Goal: Obtain resource: Download file/media

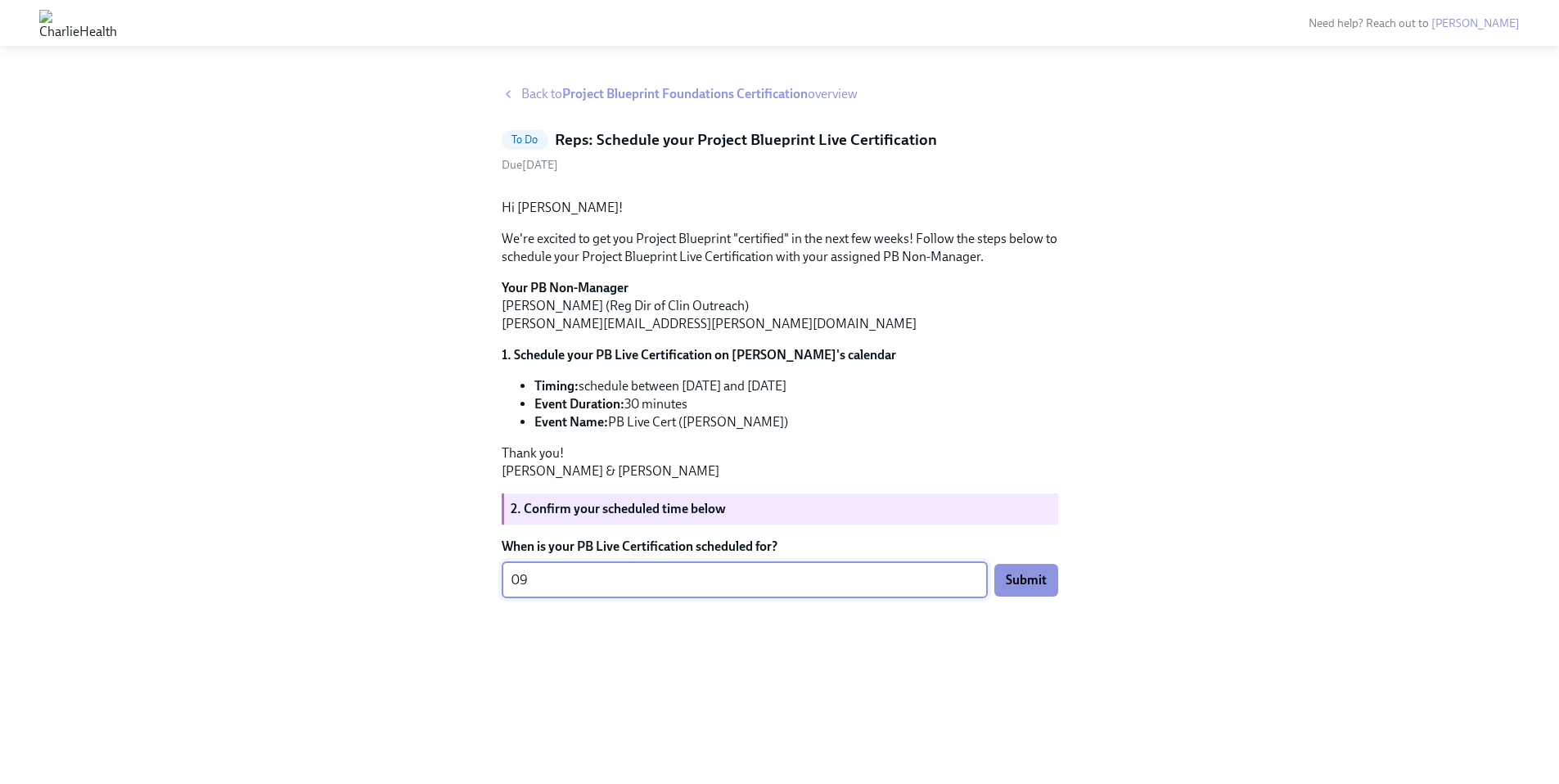
type textarea "0"
type textarea "9"
type textarea "[DATE]"
click at [1026, 588] on span "Submit" at bounding box center [1026, 580] width 40 height 17
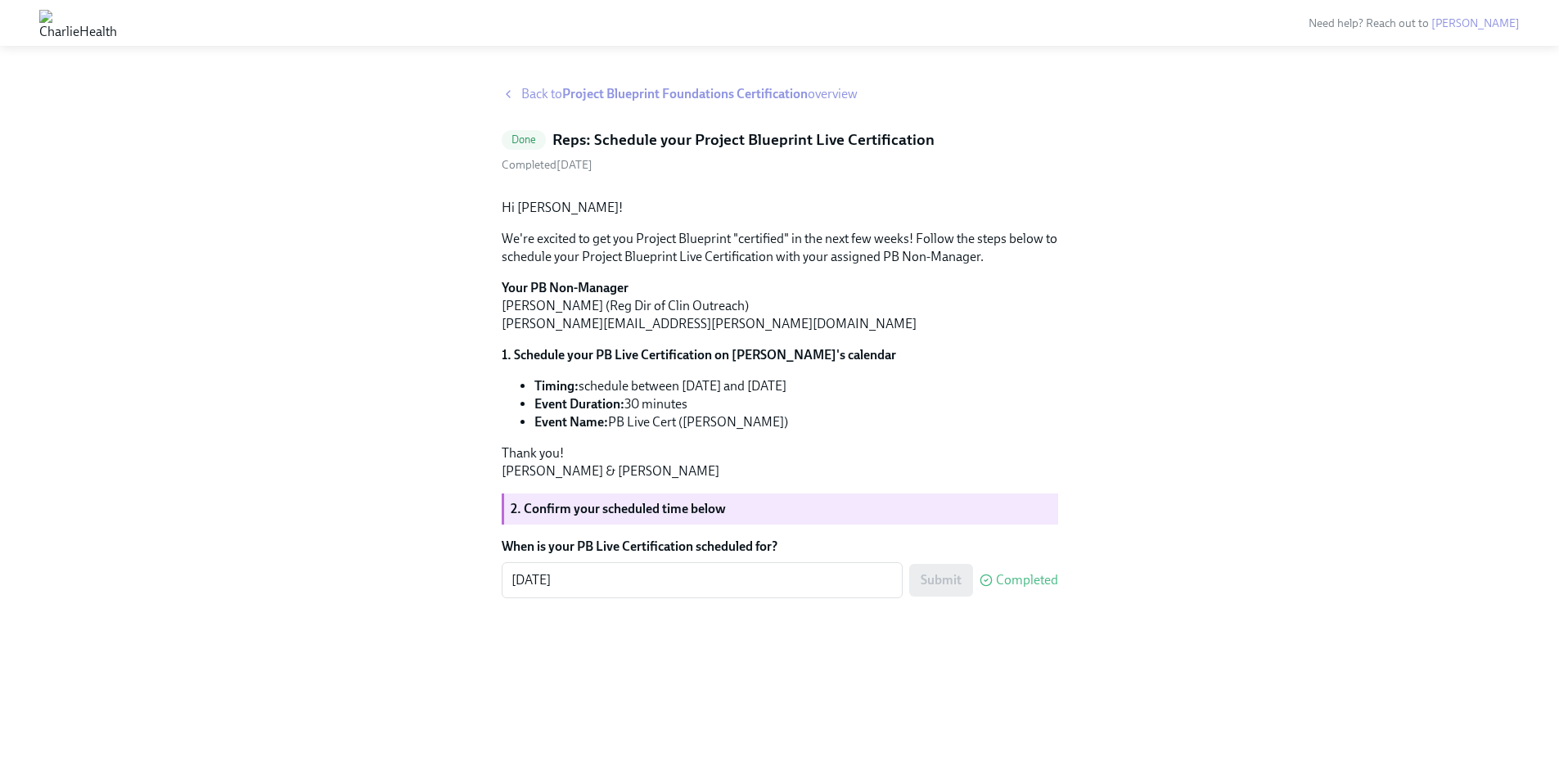
click at [626, 86] on strong "Project Blueprint Foundations Certification" at bounding box center [685, 94] width 246 height 16
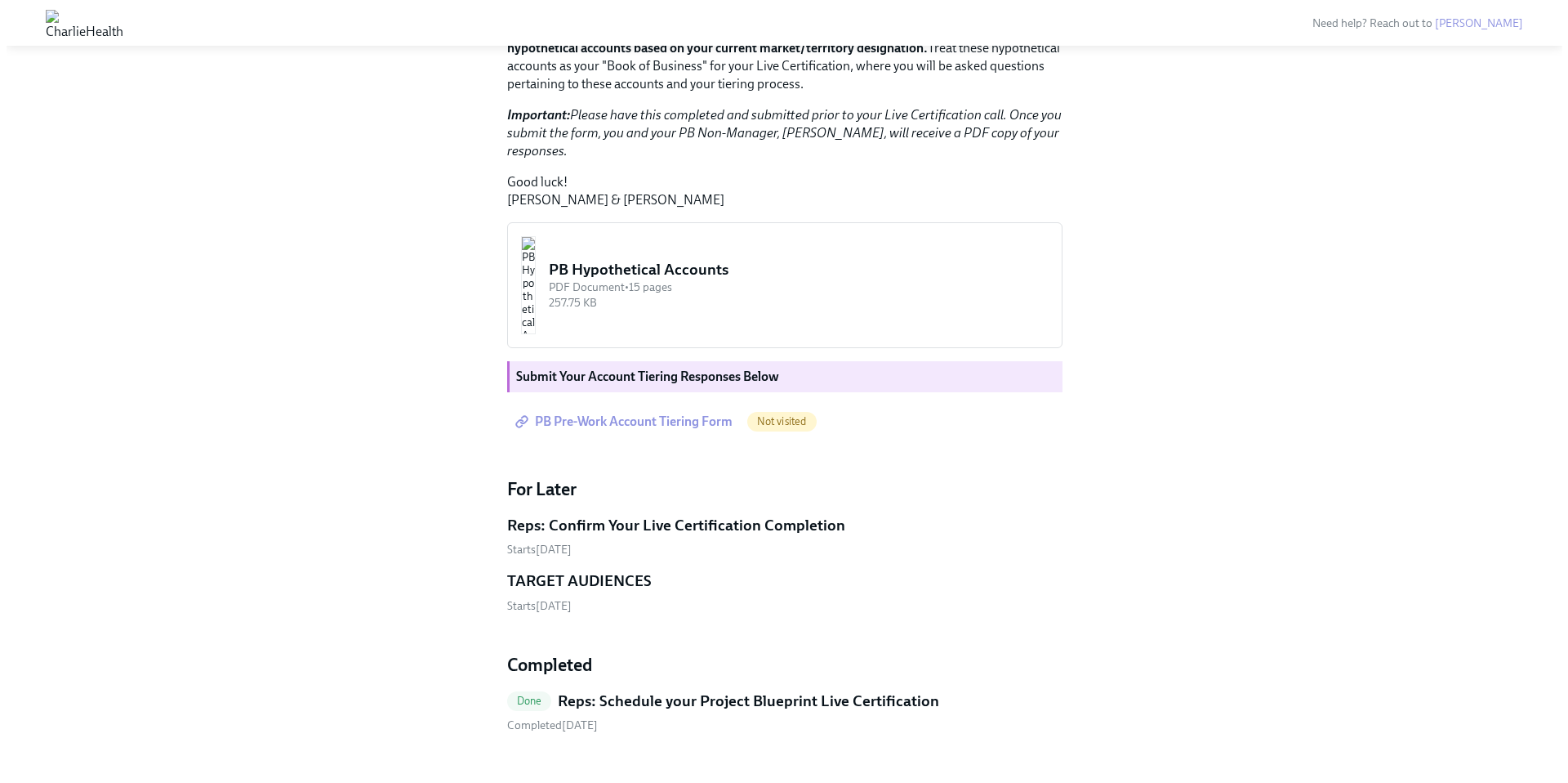
scroll to position [1011, 0]
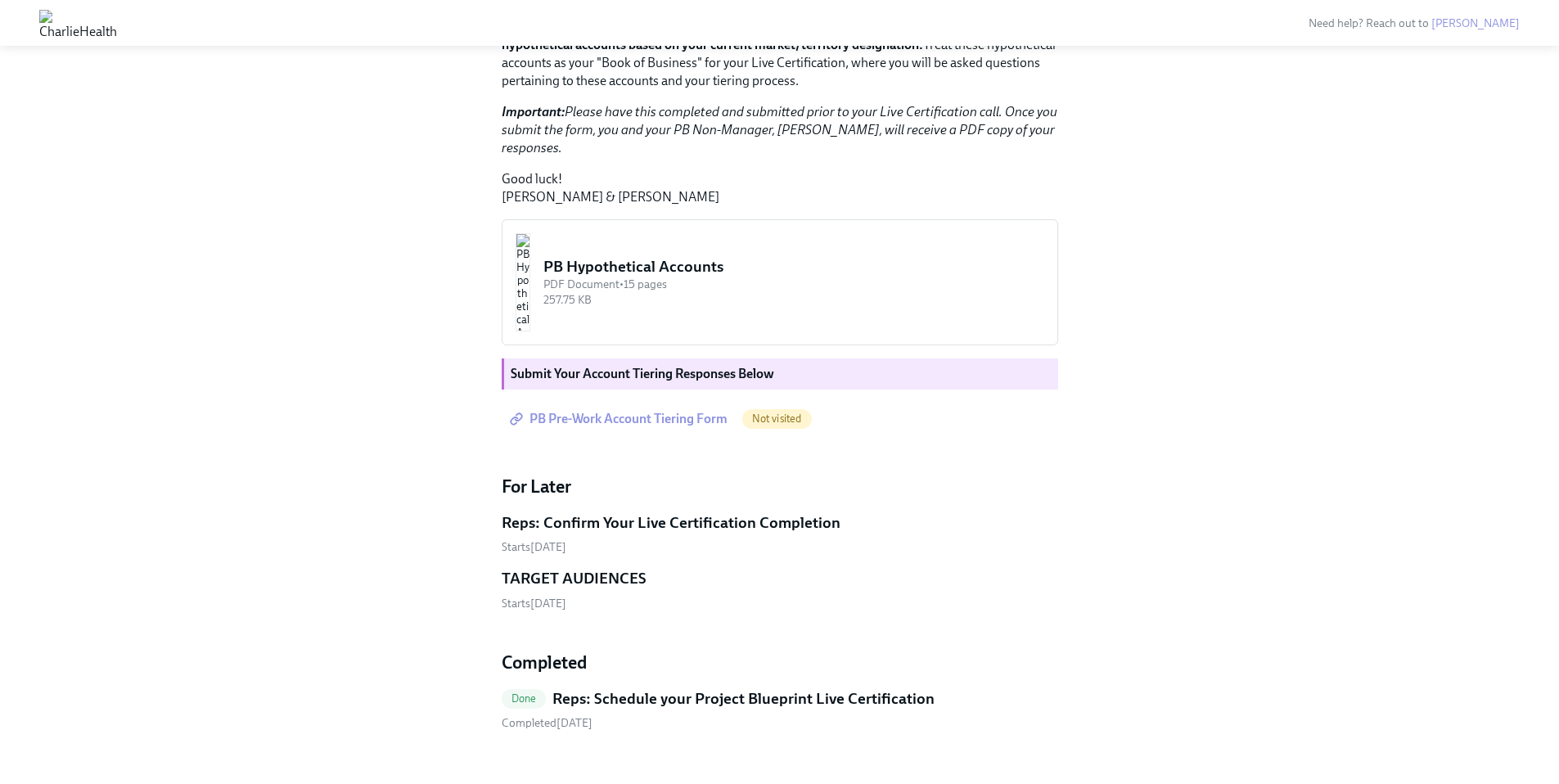
click at [718, 292] on div "PDF Document • 15 pages" at bounding box center [793, 284] width 501 height 16
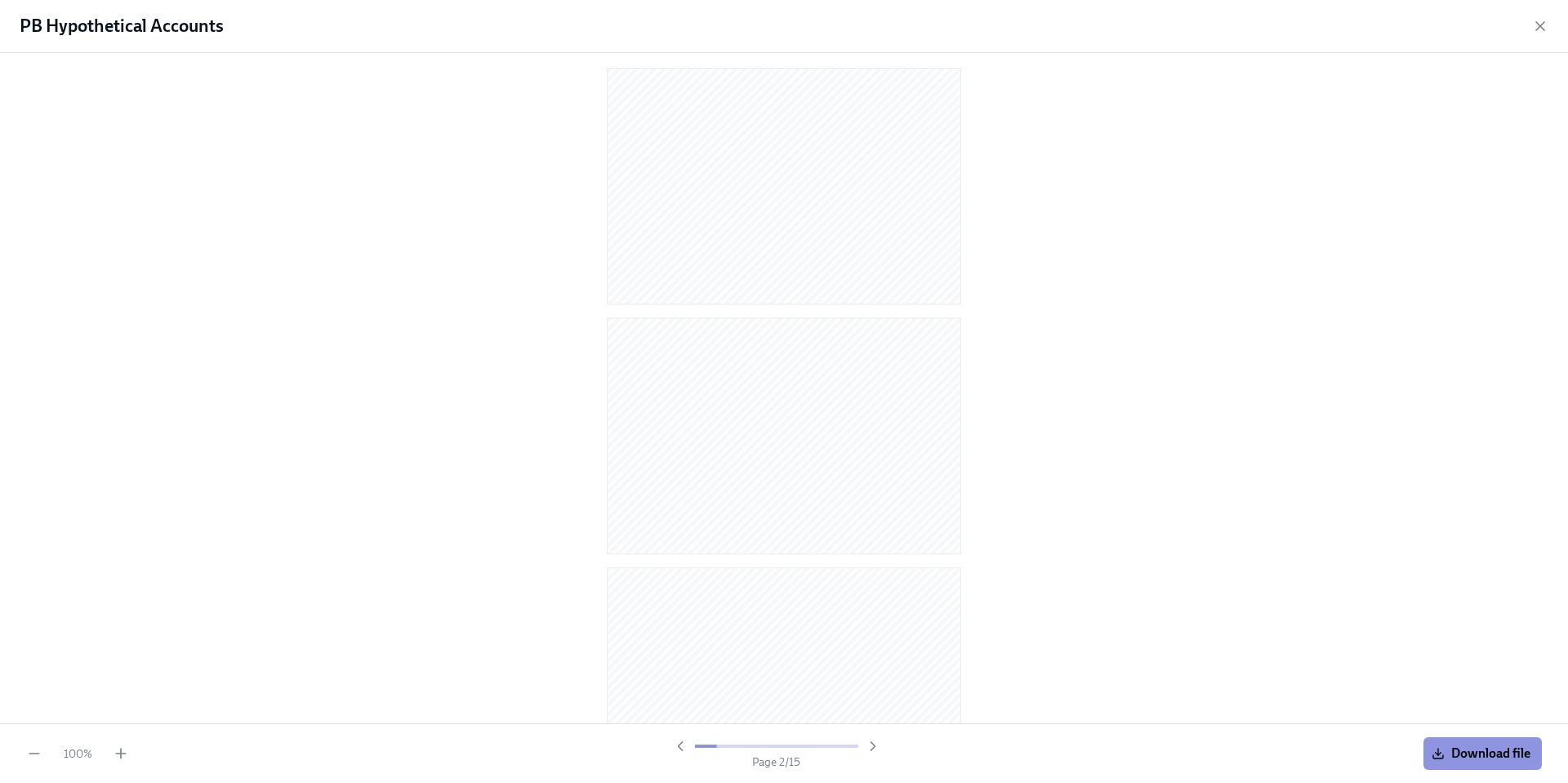
scroll to position [0, 0]
click at [1445, 754] on span "Download file" at bounding box center [1482, 753] width 96 height 17
click at [1543, 24] on icon "button" at bounding box center [1540, 25] width 17 height 17
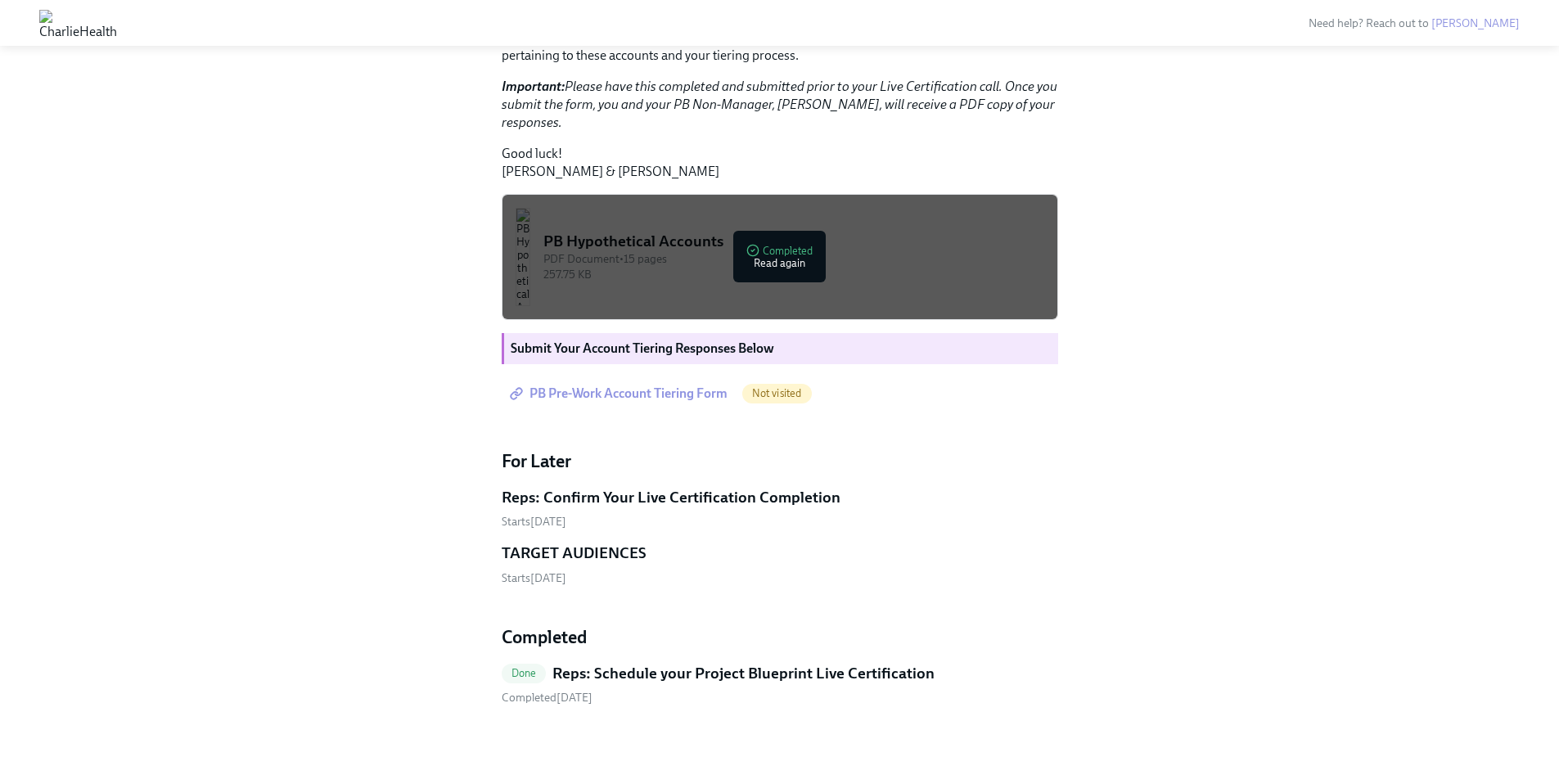
scroll to position [1271, 0]
click at [680, 401] on span "PB Pre-Work Account Tiering Form" at bounding box center [621, 393] width 215 height 17
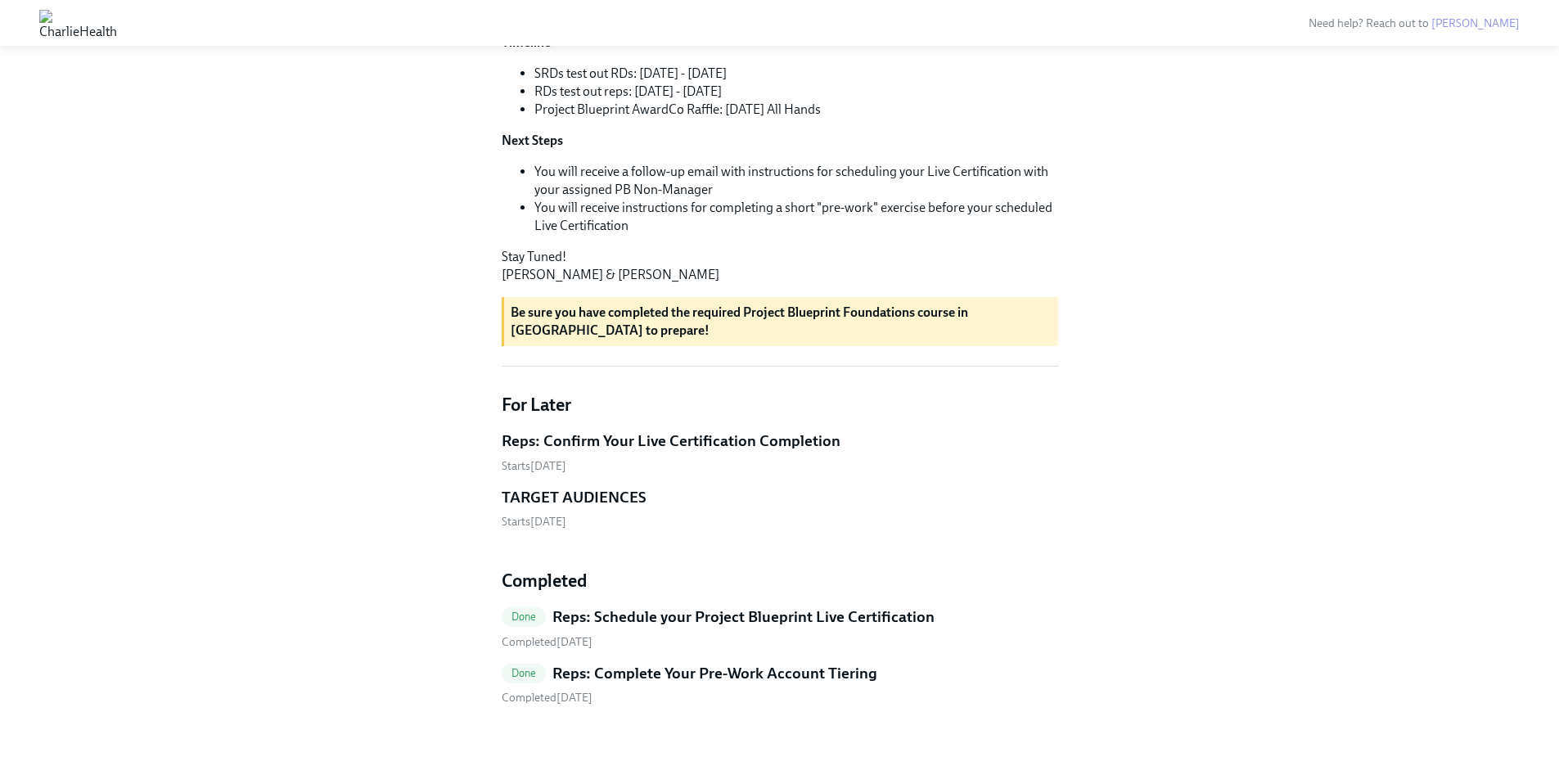
scroll to position [592, 0]
